Goal: Download file/media

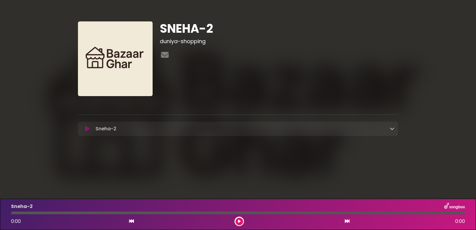
click at [394, 129] on icon at bounding box center [392, 128] width 5 height 5
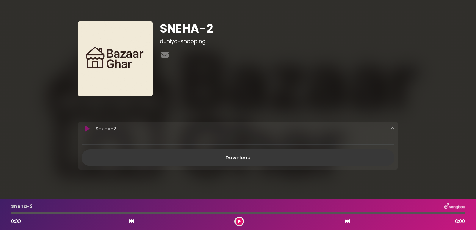
click at [252, 159] on link "Download" at bounding box center [238, 157] width 313 height 17
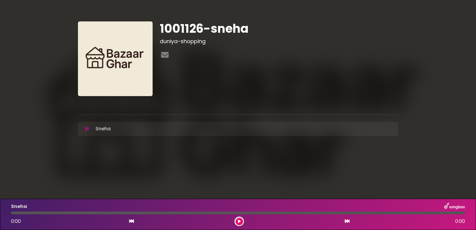
click at [391, 129] on div "Sneha Loading Track..." at bounding box center [243, 128] width 301 height 7
click at [241, 221] on button at bounding box center [239, 221] width 7 height 7
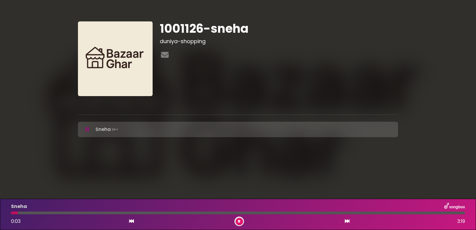
click at [39, 214] on div at bounding box center [238, 212] width 454 height 3
click at [49, 212] on div at bounding box center [238, 212] width 454 height 3
drag, startPoint x: 245, startPoint y: 221, endPoint x: 239, endPoint y: 221, distance: 5.9
click at [244, 222] on div "0:17 3:19" at bounding box center [237, 222] width 461 height 10
click at [238, 221] on icon at bounding box center [239, 222] width 2 height 4
